Goal: Find specific page/section: Find specific page/section

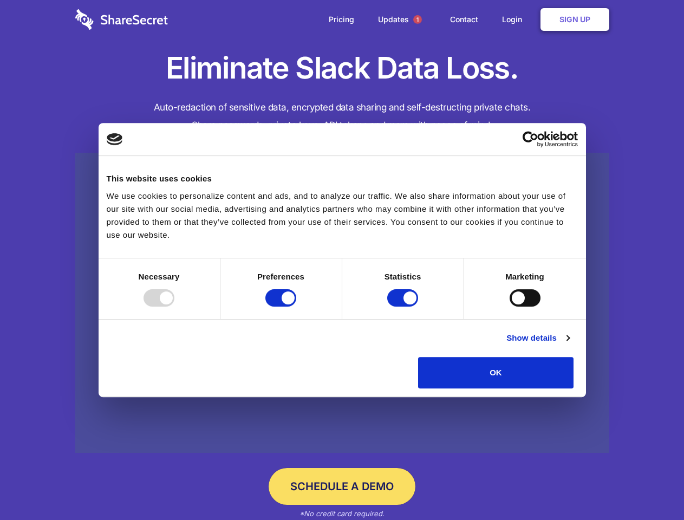
click at [174, 306] on div at bounding box center [158, 297] width 31 height 17
click at [296, 306] on input "Preferences" at bounding box center [280, 297] width 31 height 17
checkbox input "false"
click at [404, 306] on input "Statistics" at bounding box center [402, 297] width 31 height 17
checkbox input "false"
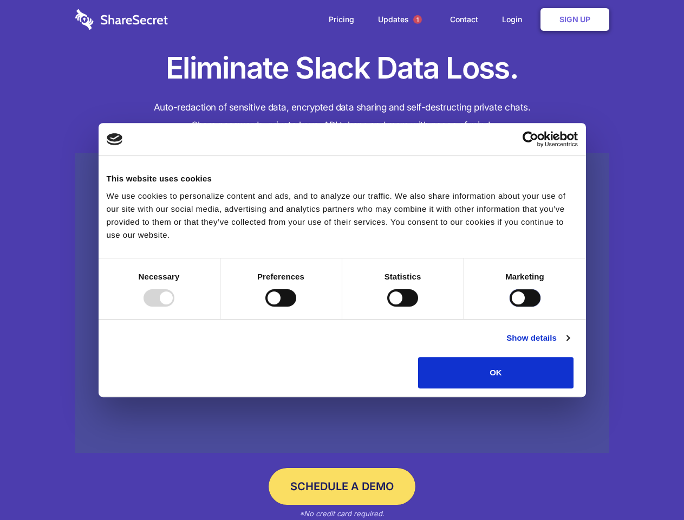
click at [510, 306] on input "Marketing" at bounding box center [525, 297] width 31 height 17
checkbox input "true"
click at [569, 344] on link "Show details" at bounding box center [537, 337] width 63 height 13
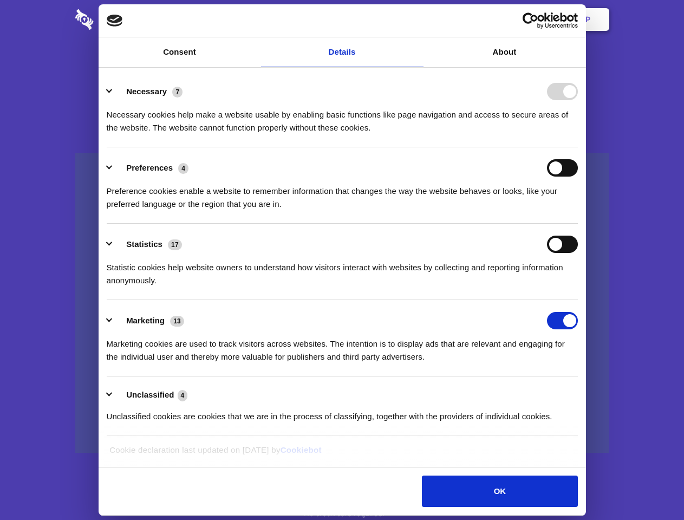
click at [578, 147] on li "Necessary 7 Necessary cookies help make a website usable by enabling basic func…" at bounding box center [342, 109] width 471 height 76
click at [417, 19] on span "1" at bounding box center [417, 19] width 9 height 9
